Goal: Task Accomplishment & Management: Use online tool/utility

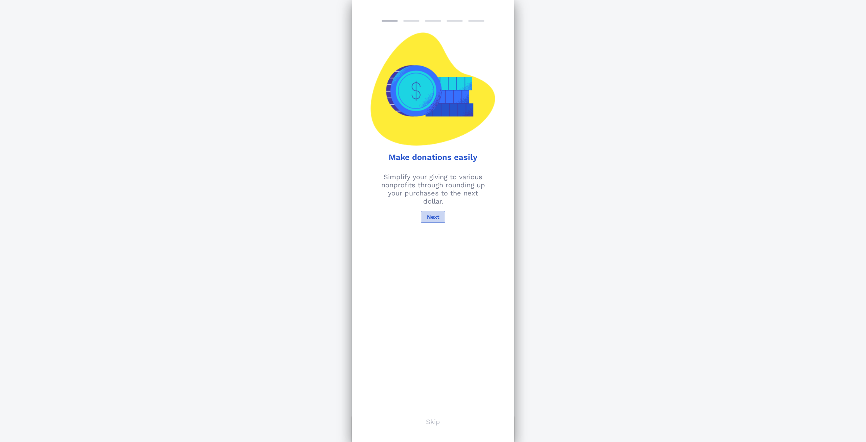
click at [437, 213] on button "Next" at bounding box center [433, 217] width 24 height 12
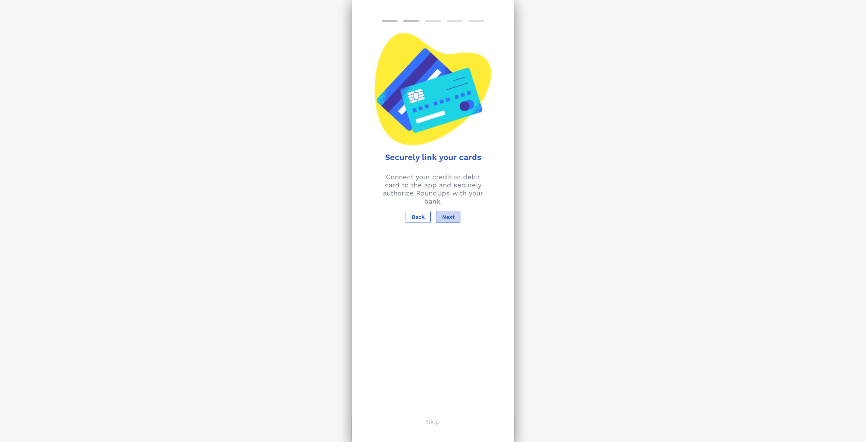
click at [453, 216] on span "Next" at bounding box center [448, 217] width 13 height 6
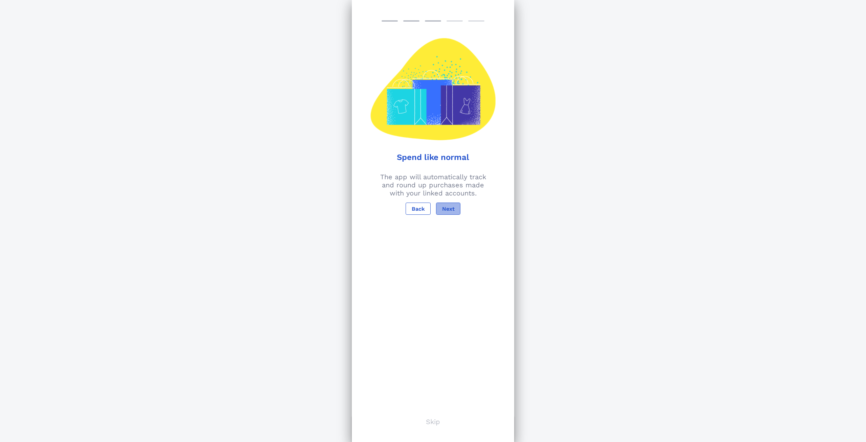
click at [457, 208] on button "Next" at bounding box center [448, 209] width 24 height 12
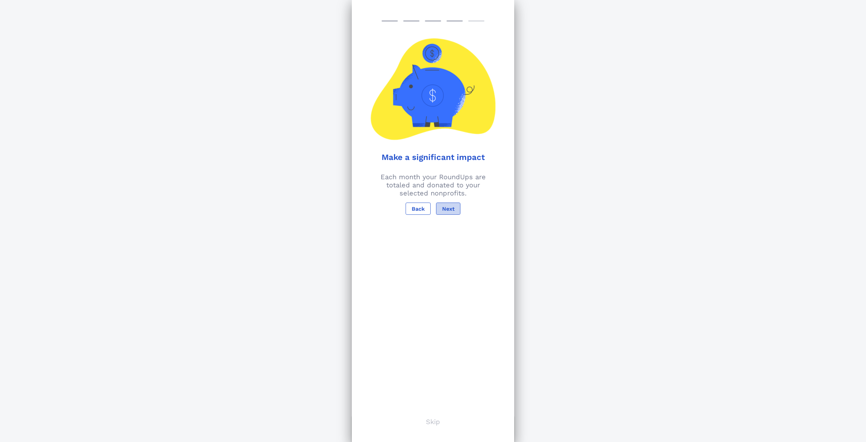
click at [454, 213] on button "Next" at bounding box center [448, 209] width 24 height 12
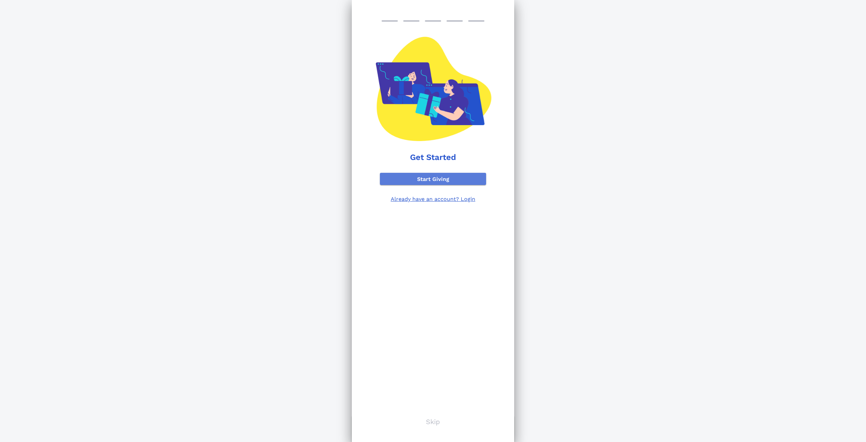
click at [454, 177] on span "Start Giving" at bounding box center [432, 179] width 95 height 6
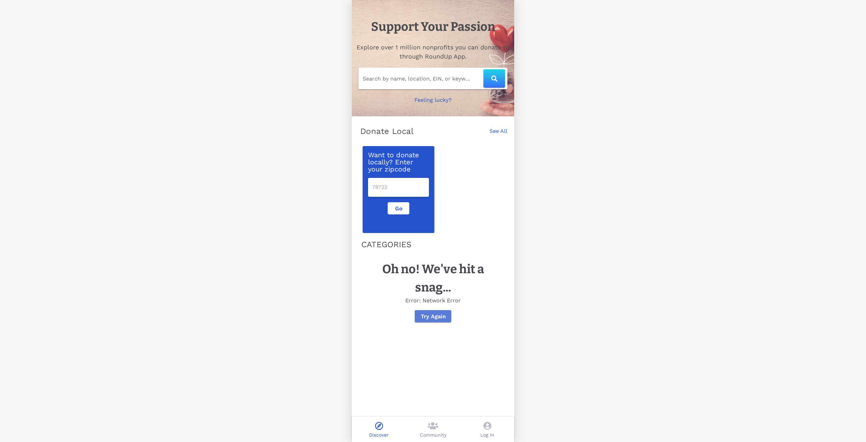
click at [431, 316] on span "Try Again" at bounding box center [432, 316] width 25 height 6
click at [436, 311] on button "Try Again" at bounding box center [433, 316] width 36 height 12
click at [436, 426] on icon at bounding box center [433, 426] width 10 height 8
